Goal: Download file/media

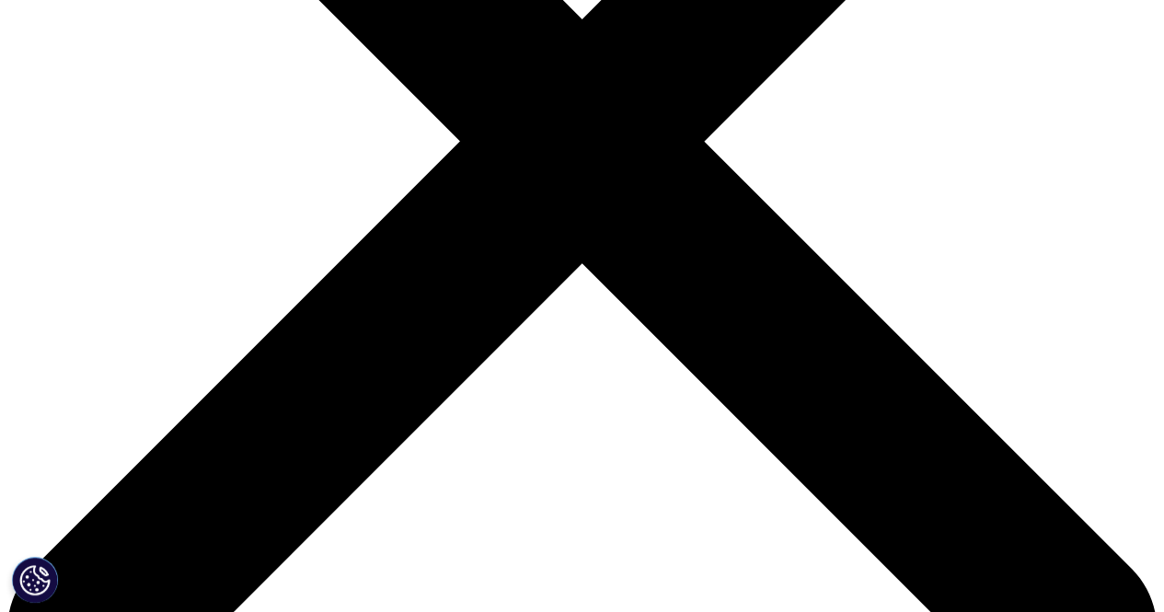
scroll to position [595, 0]
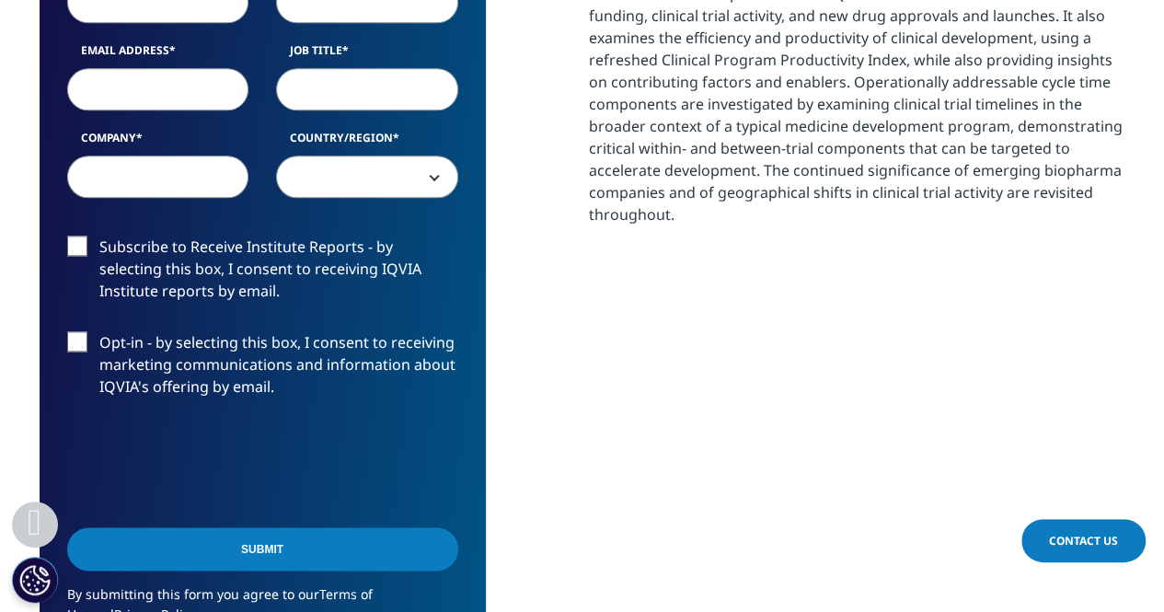
scroll to position [1013, 0]
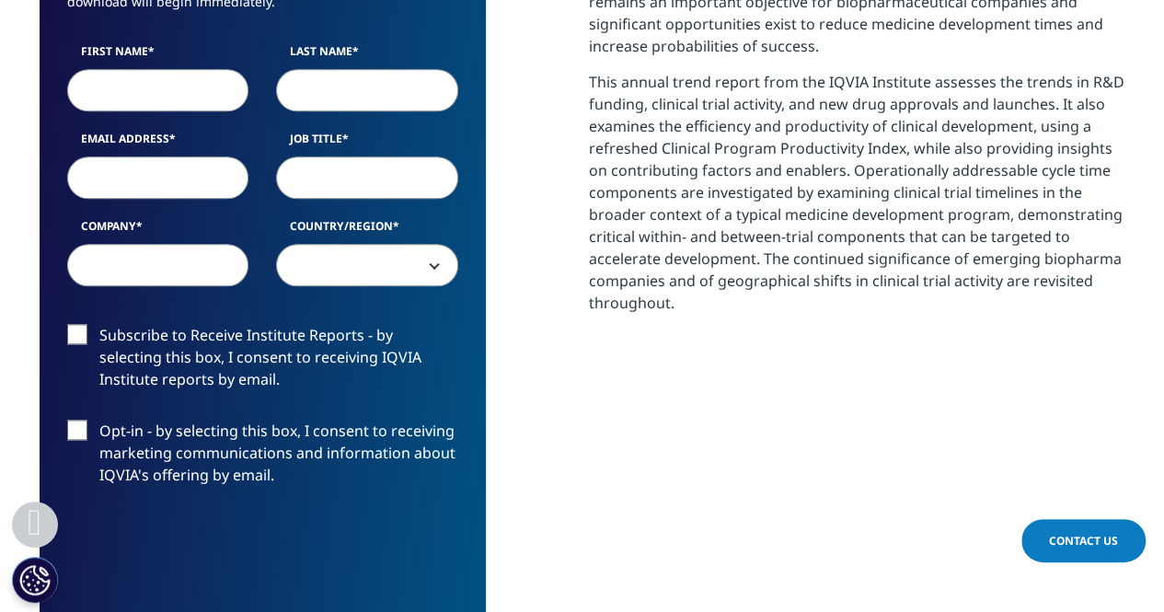
click at [172, 86] on input "First Name" at bounding box center [158, 90] width 182 height 42
type input "Roshan"
type input "Babu"
type input "[EMAIL_ADDRESS][DOMAIN_NAME]"
select select "[GEOGRAPHIC_DATA]"
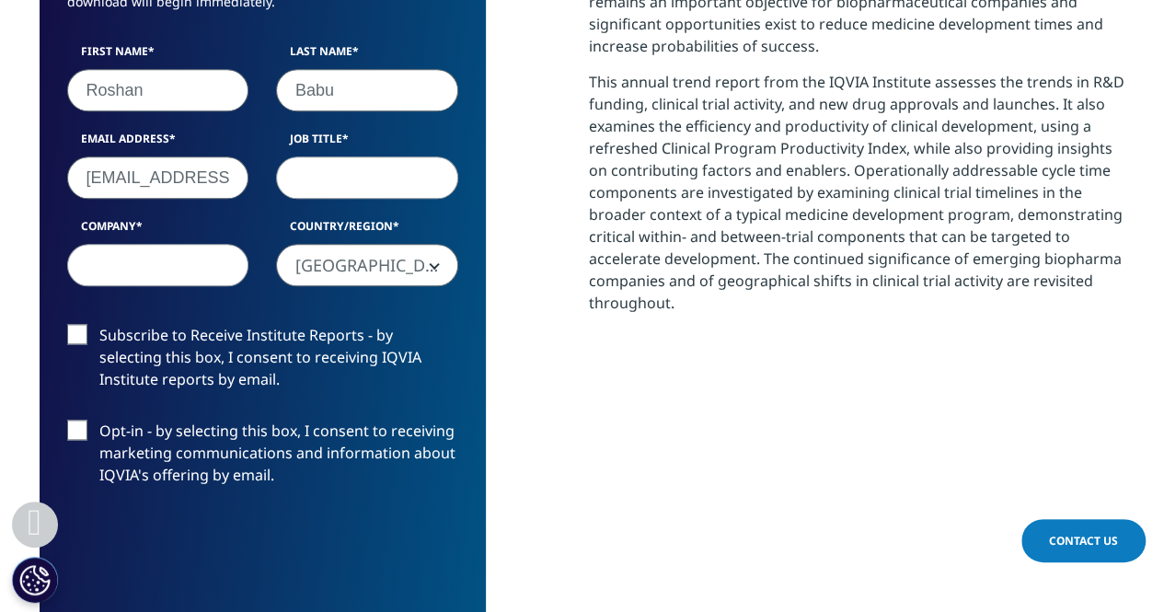
click at [335, 174] on input "Job Title" at bounding box center [367, 177] width 182 height 42
type input "Associate"
click at [217, 258] on input "Company" at bounding box center [158, 265] width 182 height 42
type input "[GEOGRAPHIC_DATA]"
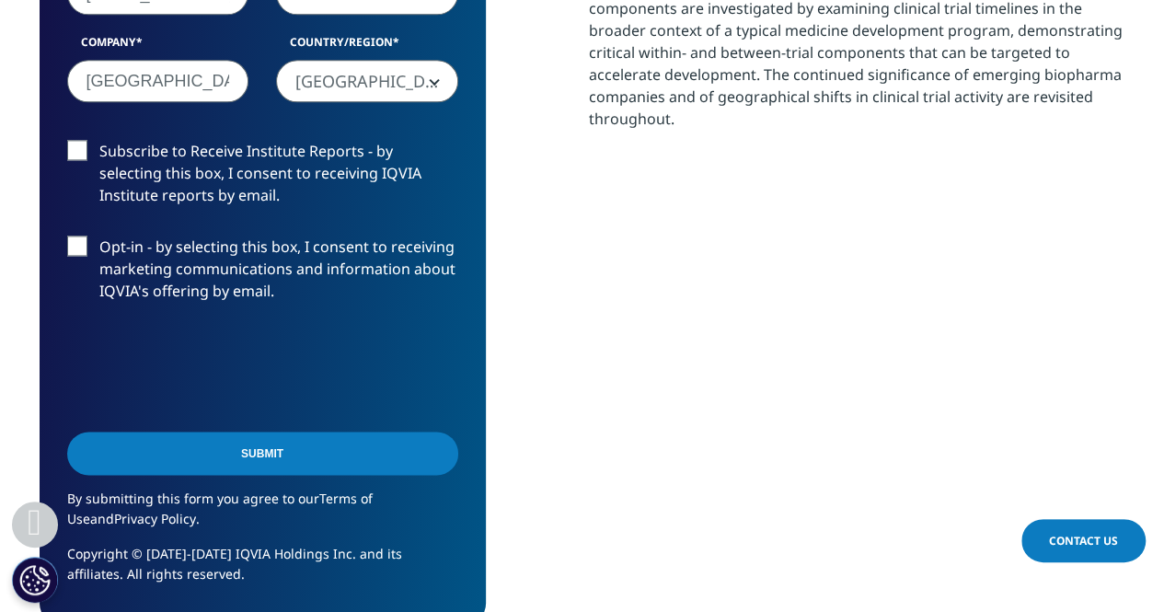
click at [263, 446] on input "Submit" at bounding box center [262, 453] width 391 height 43
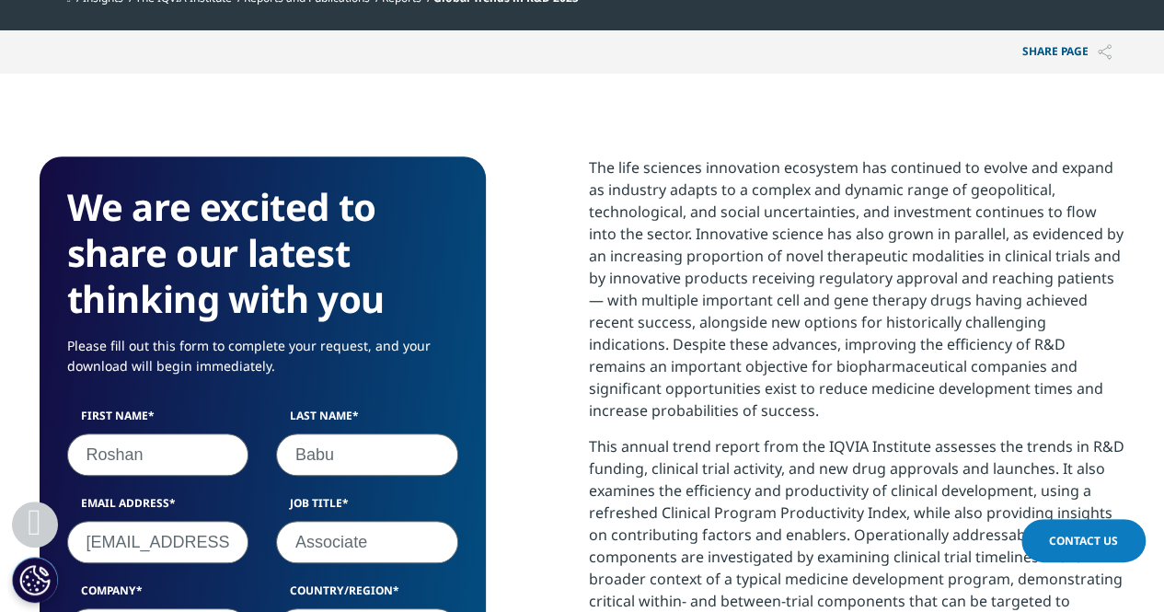
scroll to position [582, 1086]
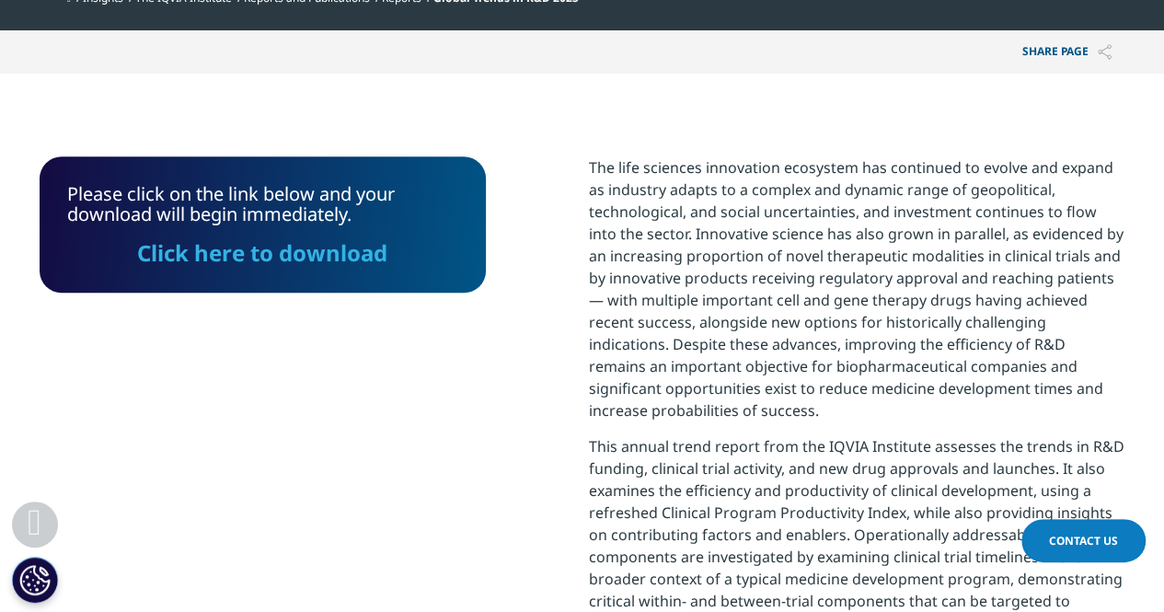
click at [372, 261] on link "Click here to download" at bounding box center [262, 253] width 250 height 30
